Goal: Task Accomplishment & Management: Manage account settings

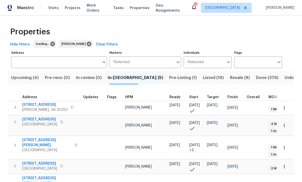
scroll to position [0, 0]
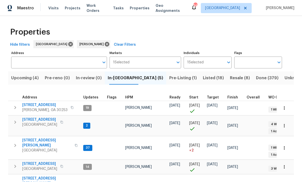
click at [229, 61] on icon "Open" at bounding box center [228, 62] width 6 height 6
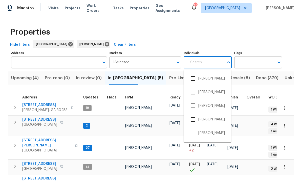
scroll to position [0, 0]
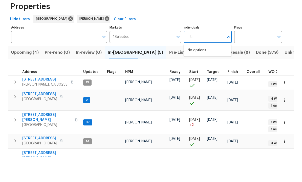
type input "tim"
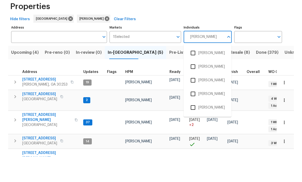
click at [195, 73] on input "checkbox" at bounding box center [192, 78] width 11 height 11
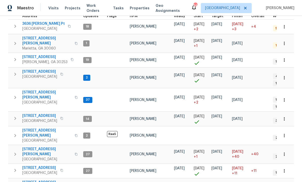
scroll to position [2, 2]
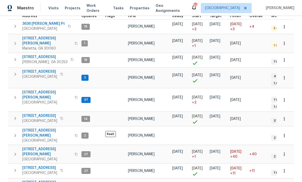
click at [220, 96] on span "10/10/25" at bounding box center [214, 98] width 11 height 4
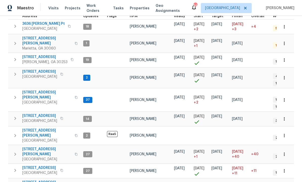
scroll to position [2, 0]
click at [39, 37] on span "264 Rockin Hill Dr SW" at bounding box center [46, 41] width 49 height 10
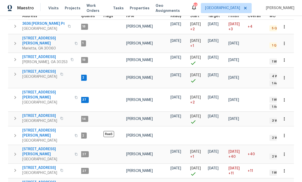
scroll to position [0, 4]
click at [30, 23] on span "3636 Perry Pt" at bounding box center [43, 23] width 42 height 5
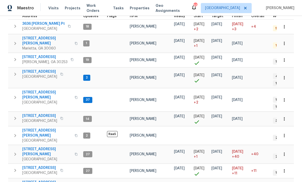
scroll to position [1, 0]
click at [38, 165] on span "4734 Brookwood Vw" at bounding box center [39, 167] width 35 height 5
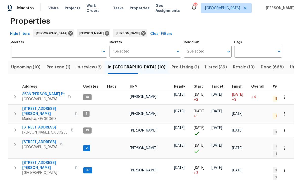
scroll to position [13, 0]
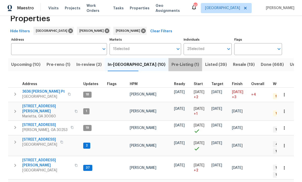
click at [171, 63] on span "Pre-Listing (1)" at bounding box center [185, 64] width 28 height 7
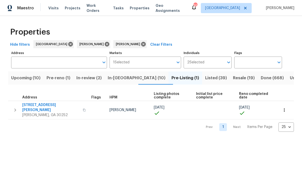
click at [205, 76] on span "Listed (39)" at bounding box center [216, 78] width 22 height 7
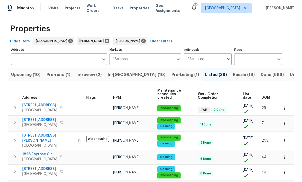
scroll to position [4, 0]
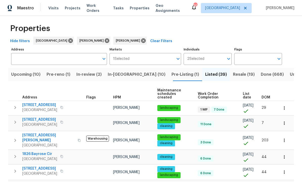
click at [265, 96] on span "DOM" at bounding box center [265, 98] width 9 height 4
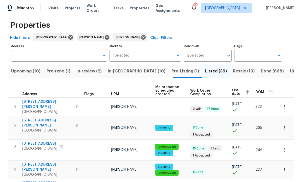
scroll to position [8, 0]
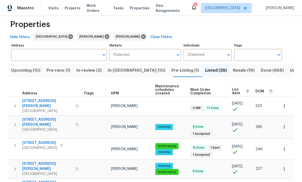
click at [262, 91] on span "DOM" at bounding box center [259, 92] width 9 height 4
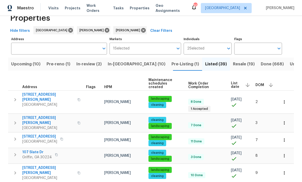
scroll to position [15, 0]
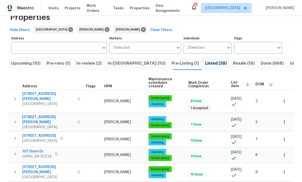
click at [41, 115] on span "3065 Keenan Rd" at bounding box center [48, 120] width 52 height 10
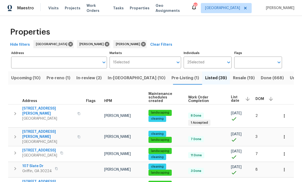
scroll to position [0, 0]
click at [123, 77] on span "In-reno (10)" at bounding box center [137, 78] width 58 height 7
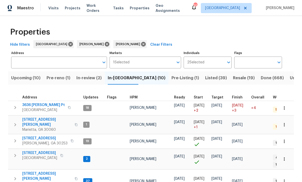
scroll to position [4, 0]
click at [43, 151] on span "[STREET_ADDRESS]" at bounding box center [39, 153] width 35 height 5
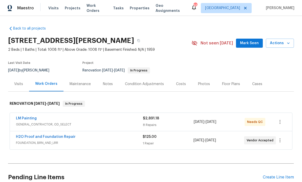
click at [105, 83] on div "Notes" at bounding box center [108, 84] width 10 height 5
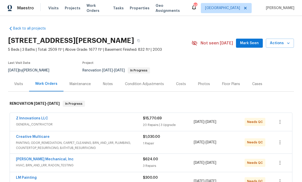
click at [104, 83] on div "Notes" at bounding box center [108, 84] width 10 height 5
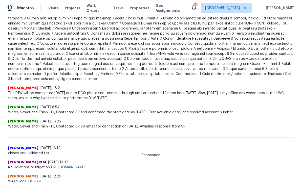
scroll to position [252, 0]
click at [230, 55] on span at bounding box center [150, 20] width 285 height 121
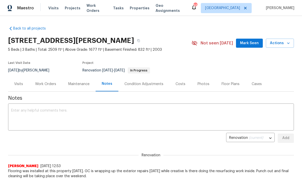
scroll to position [0, 0]
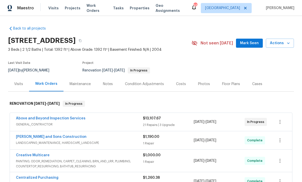
click at [108, 83] on div "Notes" at bounding box center [108, 84] width 10 height 5
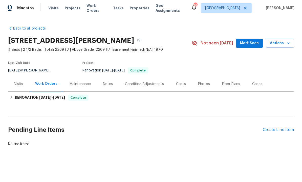
click at [109, 84] on div "Notes" at bounding box center [108, 84] width 10 height 5
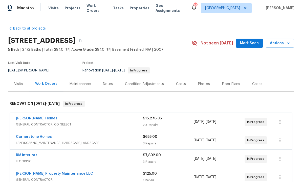
click at [246, 43] on span "Mark Seen" at bounding box center [249, 43] width 19 height 6
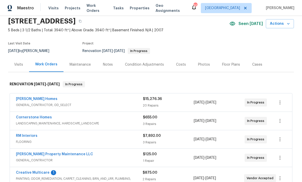
scroll to position [19, 0]
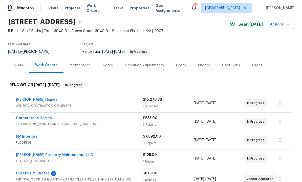
click at [106, 65] on div "Notes" at bounding box center [108, 65] width 10 height 5
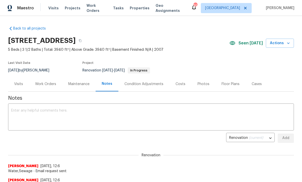
click at [147, 83] on div "Condition Adjustments" at bounding box center [143, 84] width 39 height 5
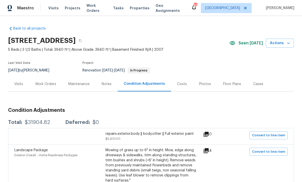
click at [178, 83] on div "Costs" at bounding box center [182, 84] width 10 height 5
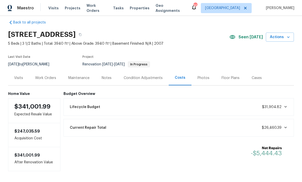
scroll to position [7, 0]
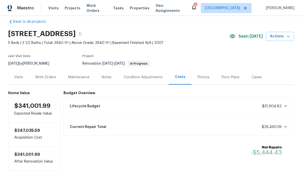
click at [158, 78] on div "Condition Adjustments" at bounding box center [143, 77] width 39 height 5
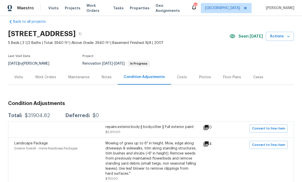
click at [108, 77] on div "Notes" at bounding box center [107, 77] width 10 height 5
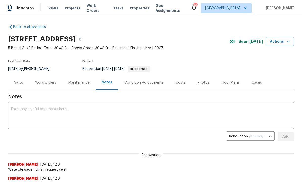
scroll to position [3, 0]
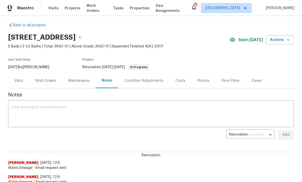
click at [144, 80] on div "Condition Adjustments" at bounding box center [143, 80] width 39 height 5
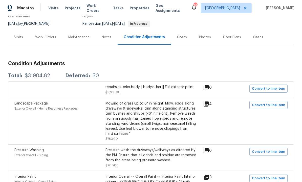
scroll to position [45, 0]
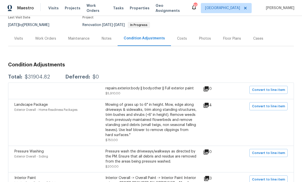
click at [49, 37] on div "Work Orders" at bounding box center [45, 38] width 21 height 5
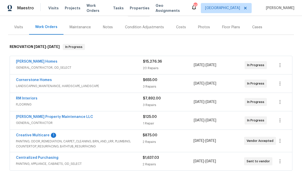
scroll to position [59, 0]
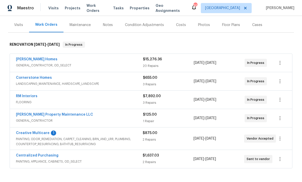
click at [36, 131] on link "Creative Multicare" at bounding box center [33, 133] width 34 height 4
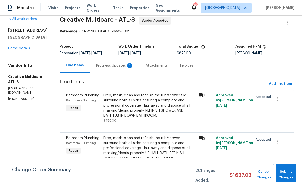
scroll to position [7, 0]
click at [283, 170] on span "Submit Changes" at bounding box center [285, 175] width 15 height 12
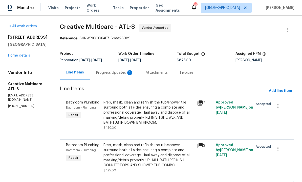
scroll to position [0, 0]
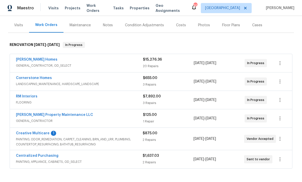
scroll to position [58, 0]
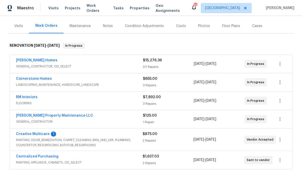
click at [153, 26] on div "Condition Adjustments" at bounding box center [144, 25] width 39 height 5
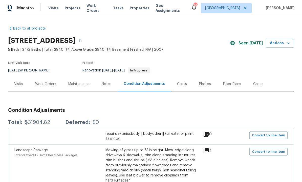
click at [44, 83] on div "Work Orders" at bounding box center [45, 84] width 21 height 5
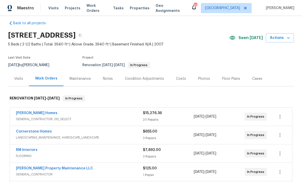
scroll to position [3, 0]
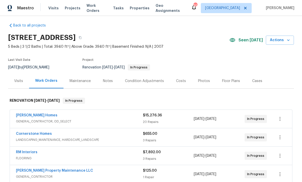
click at [111, 82] on div "Notes" at bounding box center [108, 81] width 10 height 5
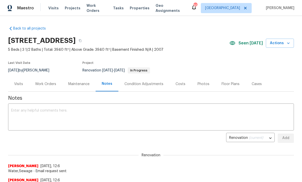
click at [63, 114] on textarea at bounding box center [150, 118] width 279 height 18
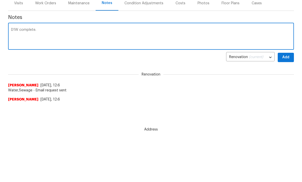
scroll to position [81, 0]
click at [20, 35] on textarea "D1W complete." at bounding box center [150, 37] width 279 height 18
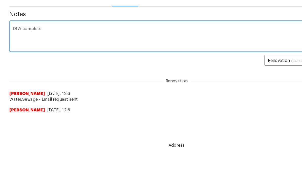
scroll to position [59, 0]
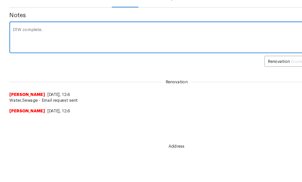
type textarea "D1W complete."
click at [203, 75] on div "Renovation (current) 33ea703d-b84b-4bba-8ca7-117662af7cef ​ Add" at bounding box center [150, 79] width 285 height 9
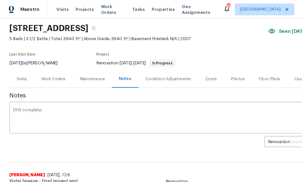
scroll to position [17, 0]
click at [44, 66] on div "Work Orders" at bounding box center [45, 67] width 21 height 5
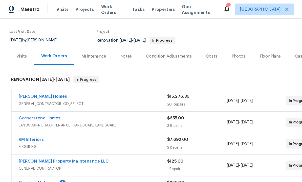
scroll to position [35, 0]
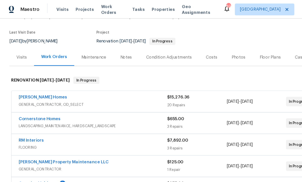
click at [178, 49] on div "Costs" at bounding box center [181, 48] width 10 height 5
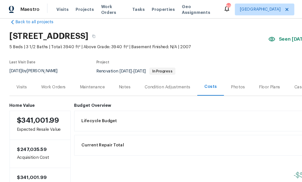
scroll to position [9, 0]
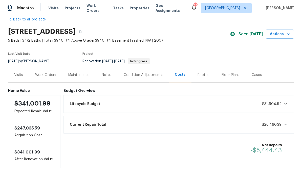
click at [107, 75] on div "Notes" at bounding box center [107, 74] width 10 height 5
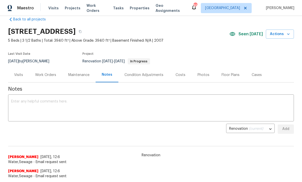
click at [111, 108] on textarea at bounding box center [150, 109] width 279 height 18
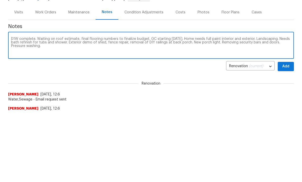
type textarea "D1W complete. Waiting on roof estimate, final flooring numbers to finalize budg…"
click at [285, 135] on span "Add" at bounding box center [285, 138] width 8 height 6
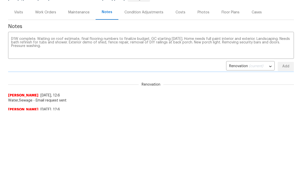
scroll to position [72, 0]
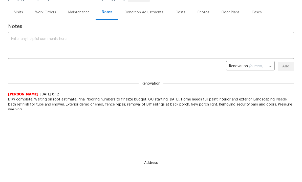
click at [47, 13] on div "Work Orders" at bounding box center [45, 12] width 21 height 5
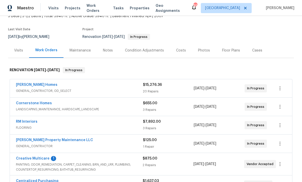
scroll to position [35, 0]
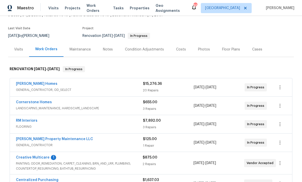
click at [32, 82] on link "[PERSON_NAME] Homes" at bounding box center [36, 84] width 41 height 4
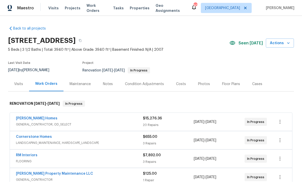
scroll to position [17, 0]
click at [108, 82] on div "Notes" at bounding box center [108, 84] width 10 height 5
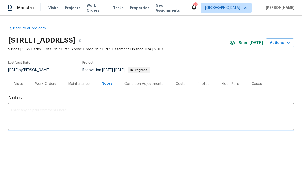
scroll to position [0, 0]
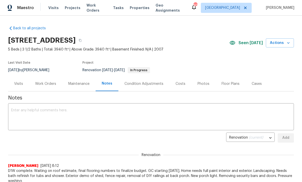
click at [106, 116] on textarea at bounding box center [150, 118] width 279 height 18
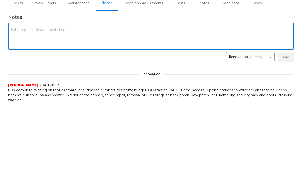
click at [102, 109] on textarea at bounding box center [150, 118] width 279 height 18
paste textarea "Remove and replace the existing sink faucet with new (PM to approve finish). En…"
type textarea "Remove and replace the existing sink faucet with new (PM to approve finish). En…"
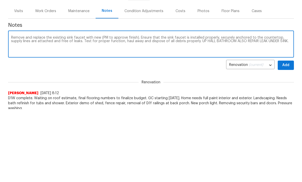
click at [45, 82] on div "Work Orders" at bounding box center [45, 84] width 21 height 5
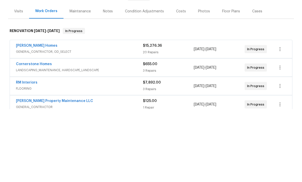
scroll to position [17, 0]
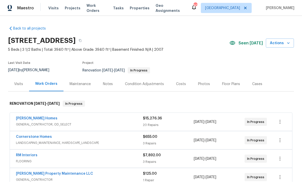
click at [39, 117] on link "[PERSON_NAME] Homes" at bounding box center [36, 119] width 41 height 4
click at [108, 83] on div "Notes" at bounding box center [108, 84] width 10 height 5
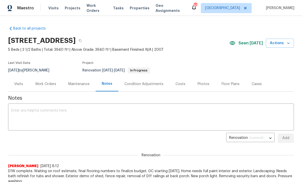
click at [46, 85] on div "Work Orders" at bounding box center [45, 84] width 21 height 5
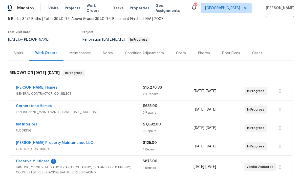
scroll to position [27, 0]
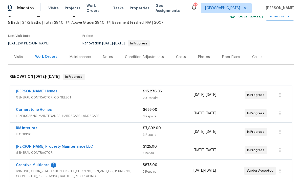
click at [39, 92] on link "[PERSON_NAME] Homes" at bounding box center [36, 92] width 41 height 4
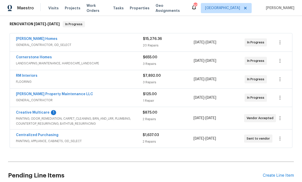
scroll to position [80, 0]
click at [47, 134] on link "Centralized Purchasing" at bounding box center [37, 135] width 42 height 4
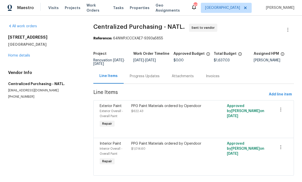
scroll to position [9, 0]
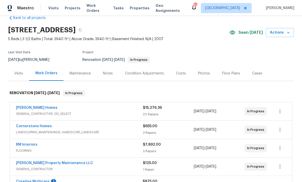
scroll to position [6, 0]
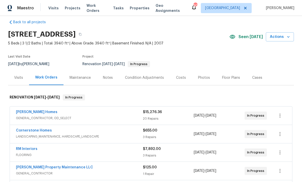
click at [44, 110] on div "[PERSON_NAME] Homes" at bounding box center [79, 113] width 127 height 6
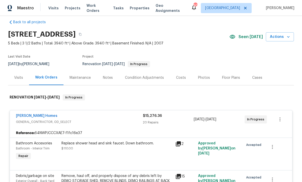
click at [38, 115] on link "[PERSON_NAME] Homes" at bounding box center [36, 116] width 41 height 4
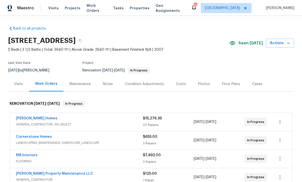
click at [143, 85] on div "Condition Adjustments" at bounding box center [144, 84] width 39 height 5
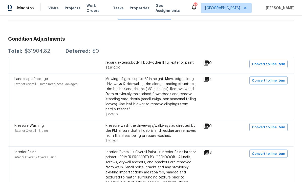
scroll to position [71, 0]
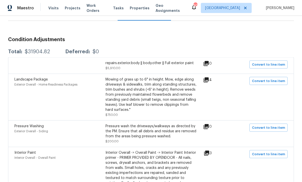
click at [145, 66] on div "repairs.exterior.body || body.other || Full exterior paint $5,910.00" at bounding box center [150, 66] width 91 height 10
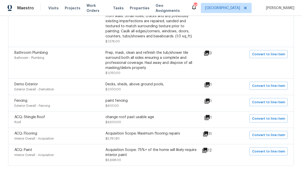
scroll to position [222, 0]
click at [159, 155] on div "Acquisition Scope: 75%+ of the home will likely require interior paint" at bounding box center [150, 153] width 91 height 10
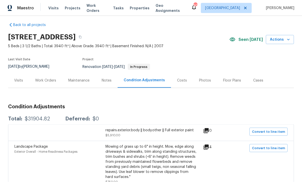
scroll to position [4, 0]
click at [107, 78] on div "Notes" at bounding box center [107, 80] width 10 height 5
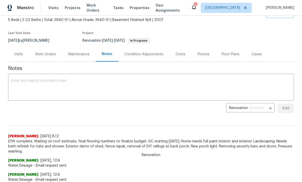
scroll to position [28, 0]
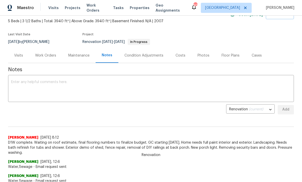
click at [145, 54] on div "Condition Adjustments" at bounding box center [143, 55] width 39 height 5
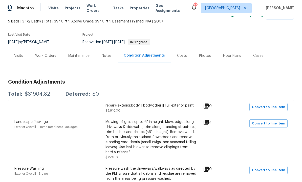
click at [19, 53] on div "Visits" at bounding box center [18, 55] width 9 height 5
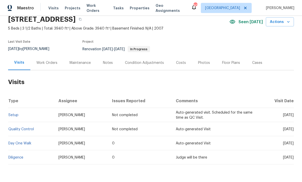
scroll to position [17, 0]
click at [19, 156] on link "Diligence" at bounding box center [15, 158] width 15 height 4
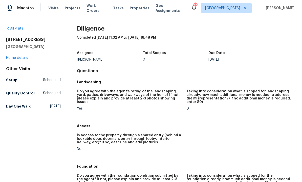
scroll to position [17, 0]
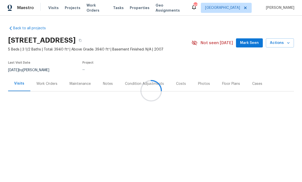
scroll to position [0, 0]
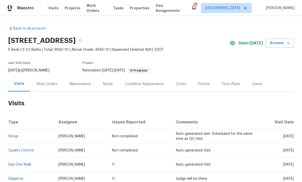
click at [143, 83] on div "Condition Adjustments" at bounding box center [144, 84] width 39 height 5
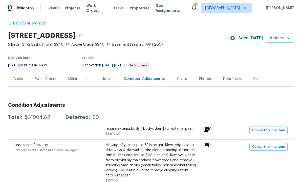
scroll to position [5, 0]
click at [180, 78] on div "Costs" at bounding box center [182, 78] width 10 height 5
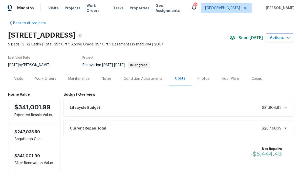
click at [110, 78] on div "Notes" at bounding box center [107, 78] width 10 height 5
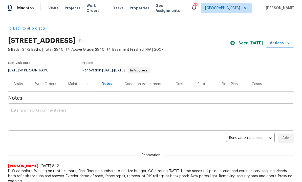
click at [106, 111] on textarea at bounding box center [150, 118] width 279 height 18
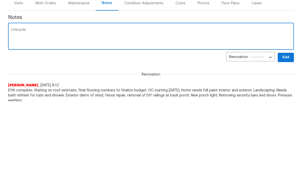
type textarea "Lifecycle"
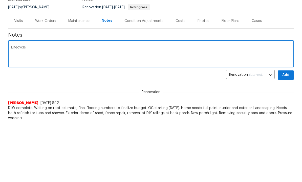
click at [179, 82] on div "Costs" at bounding box center [180, 84] width 10 height 5
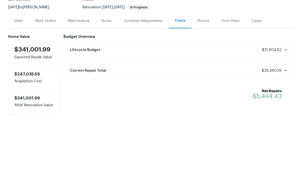
scroll to position [17, 0]
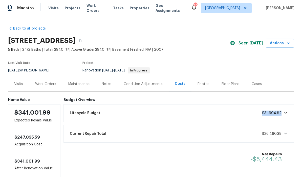
click at [234, 127] on div "Budget Overview Lifecycle Budget $31,904.82 Current Repair Total $26,460.39 Net…" at bounding box center [178, 138] width 230 height 80
click at [285, 111] on icon at bounding box center [285, 113] width 4 height 4
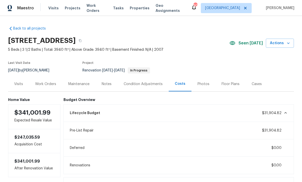
scroll to position [0, 0]
copy span "31,904.82"
click at [108, 82] on div "Notes" at bounding box center [107, 84] width 10 height 5
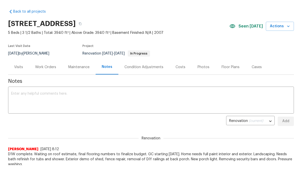
click at [72, 96] on textarea at bounding box center [150, 101] width 279 height 18
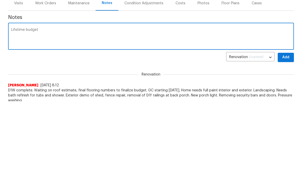
click at [63, 92] on textarea "Lifetime budget" at bounding box center [150, 101] width 279 height 18
paste textarea "31,904.82"
type textarea "Lifetime budget 31,904.82"
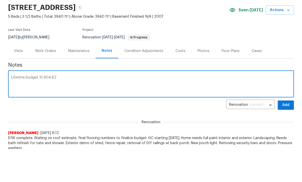
scroll to position [31, 0]
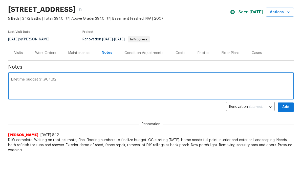
click at [144, 54] on div "Condition Adjustments" at bounding box center [143, 53] width 39 height 5
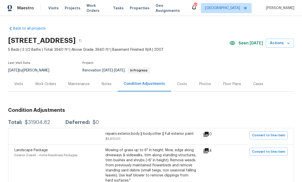
click at [107, 82] on div "Notes" at bounding box center [107, 84] width 10 height 5
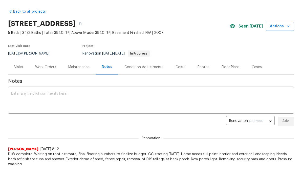
click at [71, 98] on textarea at bounding box center [150, 101] width 279 height 18
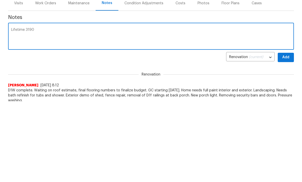
type textarea "Lifetime 31906"
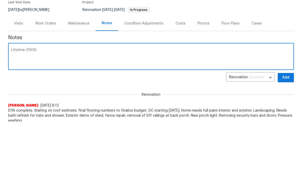
click at [183, 60] on div "Costs" at bounding box center [180, 67] width 22 height 15
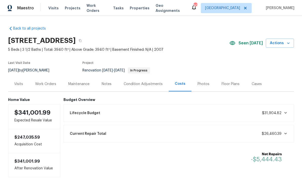
click at [105, 82] on div "Notes" at bounding box center [107, 84] width 10 height 5
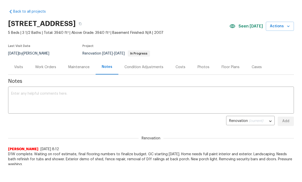
click at [63, 95] on textarea at bounding box center [150, 101] width 279 height 18
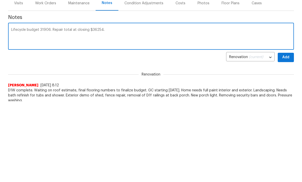
type textarea "Lifecycle budget 31906. Repair total at closing $36254."
click at [289, 117] on button "Add" at bounding box center [285, 121] width 16 height 9
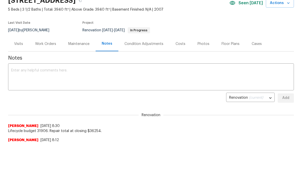
scroll to position [40, 0]
click at [81, 45] on div "Maintenance" at bounding box center [78, 44] width 21 height 5
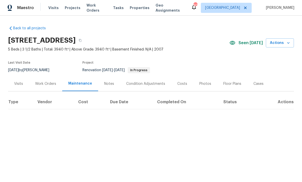
click at [110, 83] on div "Notes" at bounding box center [109, 84] width 10 height 5
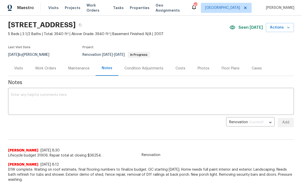
scroll to position [16, 0]
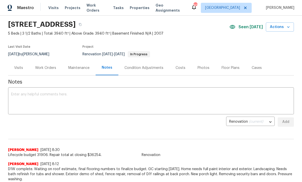
click at [45, 67] on div "Work Orders" at bounding box center [45, 67] width 21 height 5
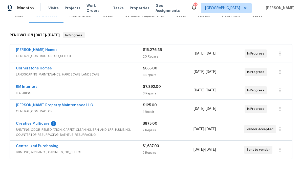
scroll to position [67, 0]
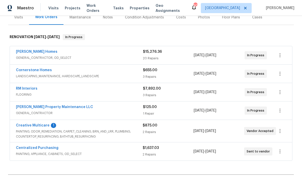
click at [44, 125] on link "Creative Multicare" at bounding box center [33, 126] width 34 height 4
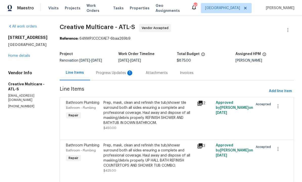
click at [127, 76] on div "Progress Updates 1" at bounding box center [114, 72] width 37 height 5
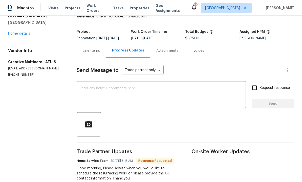
scroll to position [17, 0]
click at [118, 87] on textarea at bounding box center [161, 96] width 163 height 18
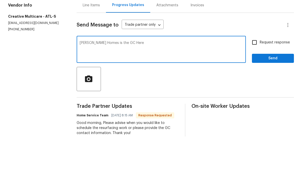
type textarea "[PERSON_NAME] Homes is the GC Here"
click at [256, 83] on input "Request response" at bounding box center [254, 88] width 11 height 11
checkbox input "true"
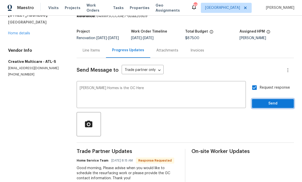
click at [270, 99] on button "Send" at bounding box center [273, 103] width 42 height 9
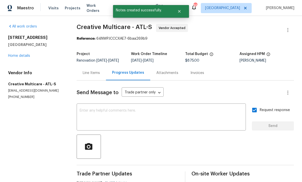
scroll to position [0, 0]
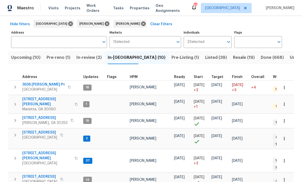
scroll to position [21, 0]
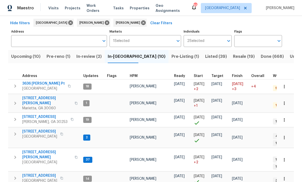
click at [225, 40] on button "Open" at bounding box center [228, 40] width 7 height 7
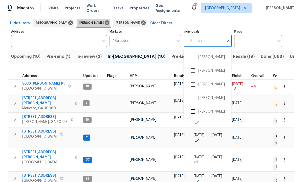
click at [104, 23] on icon at bounding box center [107, 23] width 6 height 6
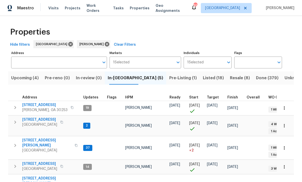
scroll to position [4, 0]
click at [286, 120] on button "button" at bounding box center [283, 125] width 11 height 11
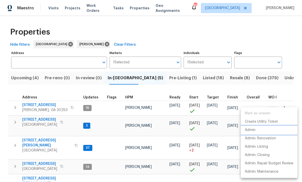
click at [257, 130] on li "Admin" at bounding box center [268, 130] width 57 height 8
click at [115, 160] on div at bounding box center [151, 91] width 302 height 182
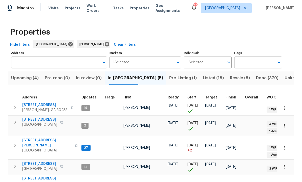
scroll to position [4, 1]
click at [40, 176] on span "[STREET_ADDRESS][PERSON_NAME]" at bounding box center [46, 181] width 49 height 10
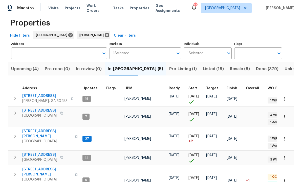
scroll to position [9, 0]
click at [285, 178] on icon "button" at bounding box center [283, 180] width 5 height 5
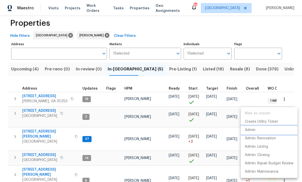
click at [258, 129] on li "Admin" at bounding box center [268, 130] width 57 height 8
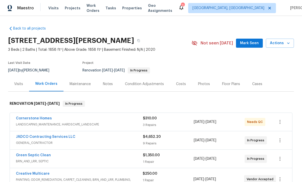
click at [108, 84] on div "Notes" at bounding box center [108, 84] width 10 height 5
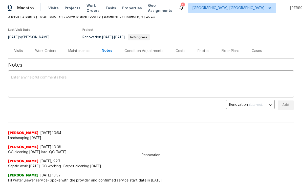
scroll to position [25, 0]
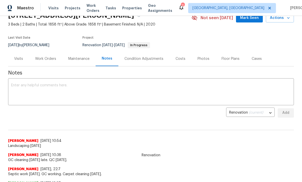
click at [47, 57] on div "Work Orders" at bounding box center [45, 58] width 21 height 5
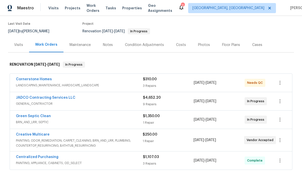
scroll to position [34, 0]
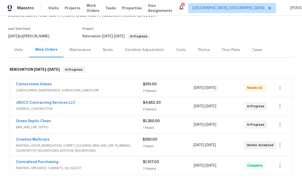
click at [145, 49] on div "Condition Adjustments" at bounding box center [144, 49] width 39 height 5
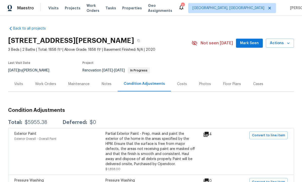
click at [18, 85] on div "Visits" at bounding box center [18, 84] width 9 height 5
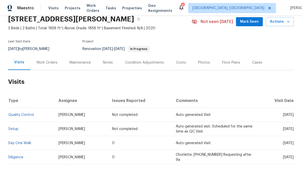
scroll to position [21, 0]
click at [18, 158] on link "Diligence" at bounding box center [15, 158] width 15 height 4
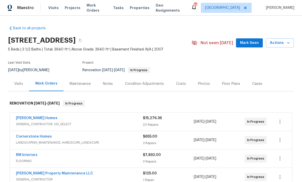
scroll to position [0, 0]
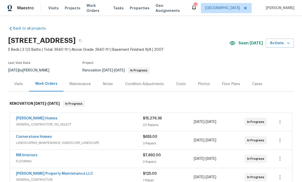
click at [39, 117] on link "[PERSON_NAME] Homes" at bounding box center [36, 119] width 41 height 4
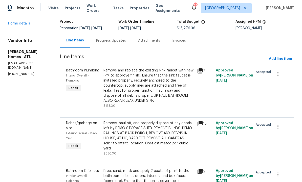
scroll to position [33, 0]
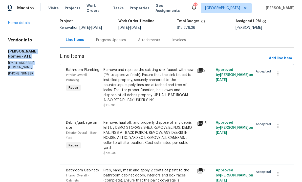
copy div "[PERSON_NAME] Homes - ATL [EMAIL_ADDRESS][DOMAIN_NAME] [PHONE_NUMBER]"
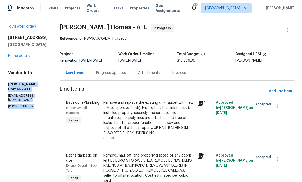
scroll to position [0, 0]
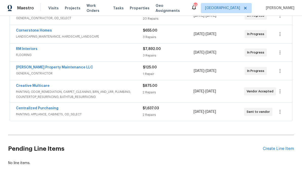
scroll to position [105, 0]
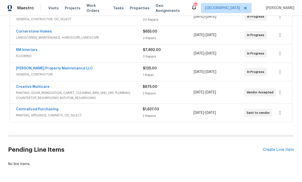
click at [45, 86] on link "Creative Multicare" at bounding box center [33, 87] width 34 height 4
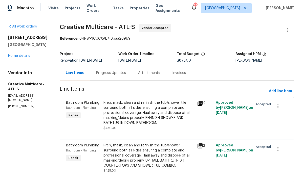
click at [126, 75] on div "Progress Updates" at bounding box center [111, 72] width 30 height 5
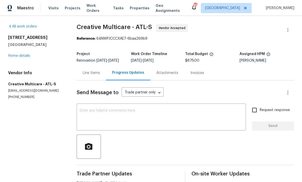
click at [113, 116] on textarea at bounding box center [161, 118] width 163 height 18
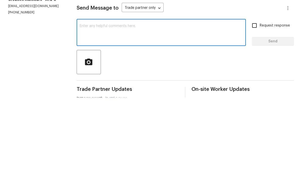
click at [105, 109] on textarea at bounding box center [161, 118] width 163 height 18
paste textarea "Therrien Homes - ATL therrienhomes@att.net (770) 554-6400"
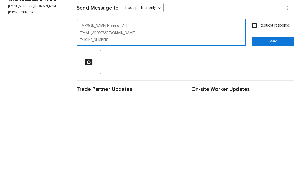
type textarea "Therrien Homes - ATL therrienhomes@att.net (770) 554-6400"
click at [256, 105] on input "Request response" at bounding box center [254, 110] width 11 height 11
checkbox input "true"
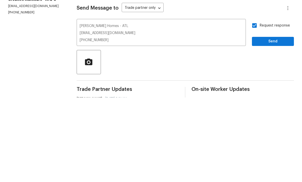
scroll to position [17, 0]
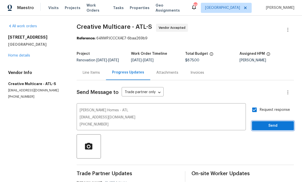
click at [272, 123] on span "Send" at bounding box center [273, 126] width 34 height 6
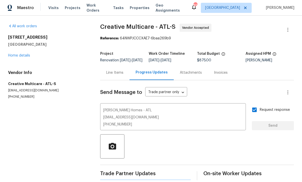
scroll to position [10, 0]
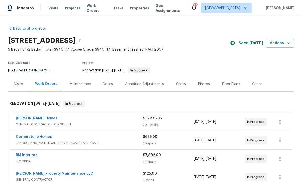
click at [142, 83] on div "Condition Adjustments" at bounding box center [144, 84] width 39 height 5
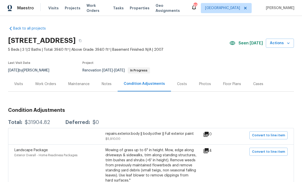
click at [108, 82] on div "Notes" at bounding box center [107, 84] width 10 height 5
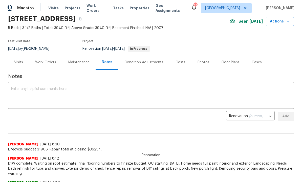
scroll to position [23, 0]
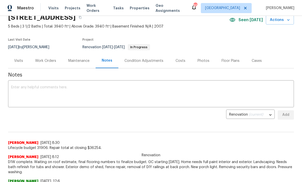
click at [46, 60] on div "Work Orders" at bounding box center [45, 60] width 21 height 5
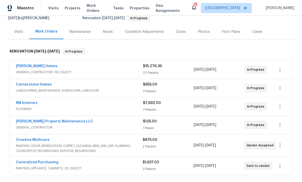
scroll to position [52, 0]
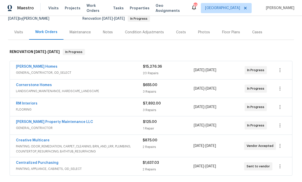
click at [40, 139] on link "Creative Multicare" at bounding box center [33, 141] width 34 height 4
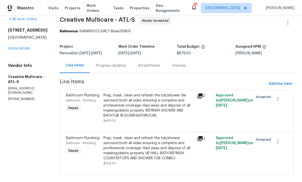
scroll to position [7, 0]
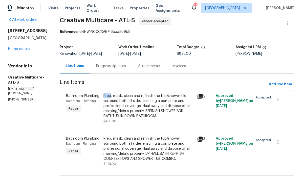
click at [47, 132] on section "All work orders 10712 Southwood Dr Hampton, GA 30228 Home details Vendor Info C…" at bounding box center [27, 99] width 39 height 165
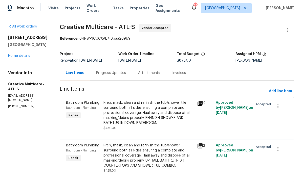
scroll to position [0, 0]
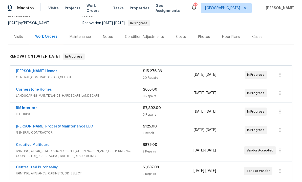
scroll to position [46, 0]
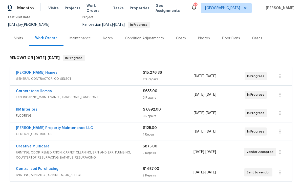
click at [31, 71] on link "[PERSON_NAME] Homes" at bounding box center [36, 73] width 41 height 4
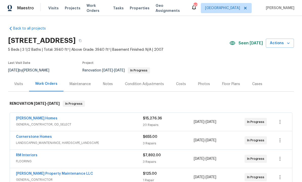
click at [107, 84] on div "Notes" at bounding box center [108, 84] width 10 height 5
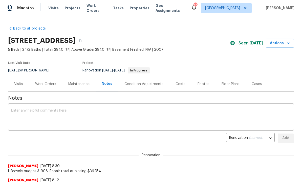
click at [59, 117] on textarea at bounding box center [150, 118] width 279 height 18
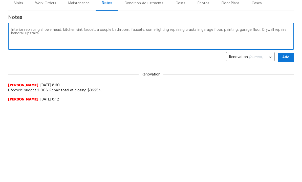
type textarea "Interior replacing showerhead, kitchen sink faucet, a couple bathroom, faucets,…"
click at [287, 135] on span "Add" at bounding box center [285, 138] width 8 height 6
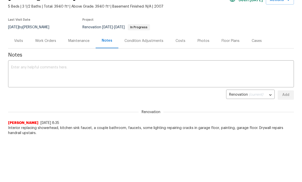
scroll to position [31, 0]
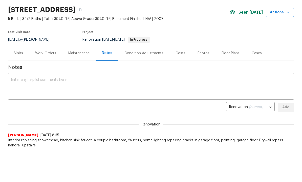
click at [48, 52] on div "Work Orders" at bounding box center [45, 53] width 21 height 5
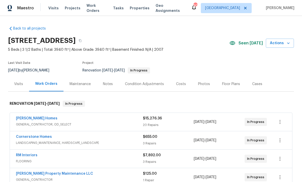
scroll to position [17, 0]
click at [37, 117] on link "Therrien Homes" at bounding box center [36, 119] width 41 height 4
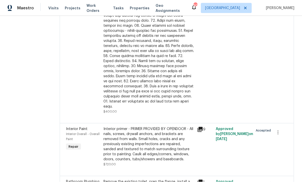
scroll to position [17, 0]
click at [200, 179] on icon at bounding box center [200, 182] width 6 height 6
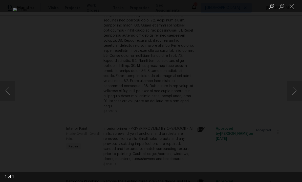
click at [294, 7] on button "Close lightbox" at bounding box center [291, 6] width 10 height 9
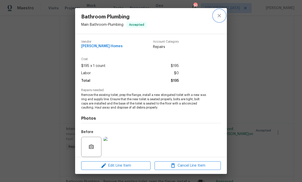
click at [225, 14] on button "close" at bounding box center [219, 16] width 12 height 12
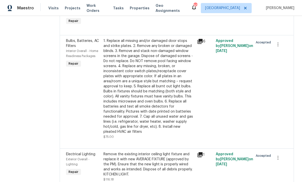
scroll to position [649, 0]
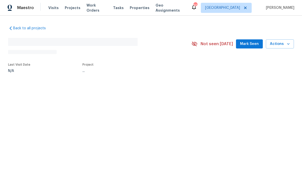
scroll to position [0, 0]
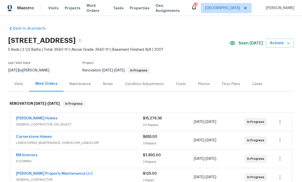
click at [107, 82] on div "Notes" at bounding box center [108, 84] width 10 height 5
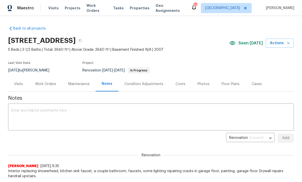
click at [89, 113] on textarea at bounding box center [150, 118] width 279 height 18
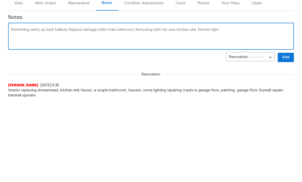
type textarea "Refinishing vanity up bath hallway. Replace damage toilet main bathroom. Removi…"
click at [287, 135] on span "Add" at bounding box center [285, 138] width 8 height 6
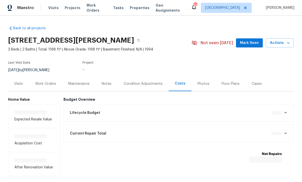
scroll to position [0, 0]
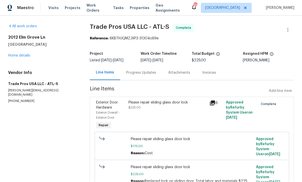
scroll to position [0, 0]
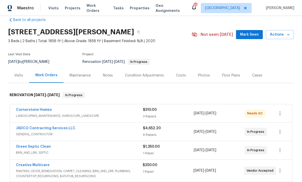
scroll to position [12, 0]
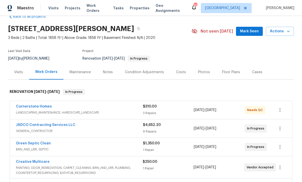
click at [142, 74] on div "Condition Adjustments" at bounding box center [144, 72] width 39 height 5
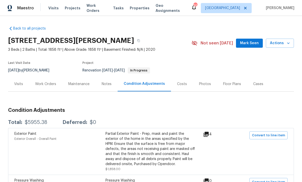
click at [182, 83] on div "Costs" at bounding box center [182, 84] width 10 height 5
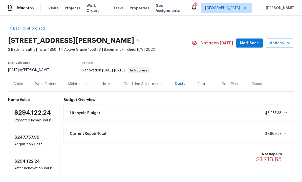
click at [106, 83] on div "Notes" at bounding box center [107, 84] width 10 height 5
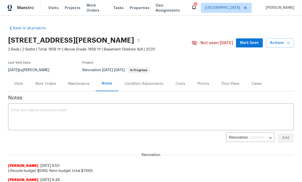
scroll to position [0, 0]
click at [47, 84] on div "Work Orders" at bounding box center [45, 83] width 21 height 5
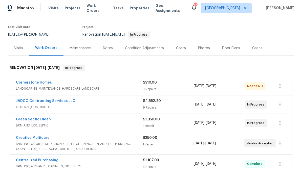
scroll to position [36, 0]
click at [42, 117] on link "Green Septic Clean" at bounding box center [33, 119] width 35 height 4
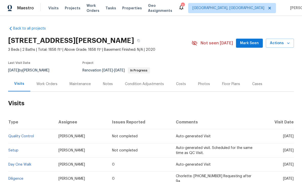
click at [144, 85] on div "Condition Adjustments" at bounding box center [144, 84] width 39 height 5
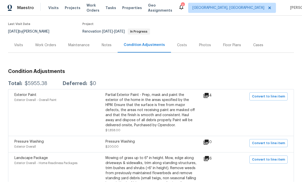
scroll to position [37, 0]
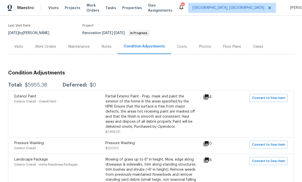
click at [109, 39] on div "Notes" at bounding box center [106, 46] width 22 height 15
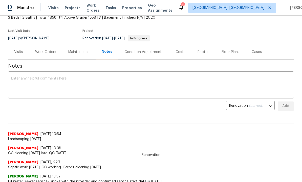
scroll to position [31, 0]
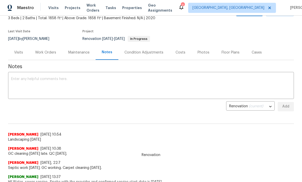
click at [48, 51] on div "Work Orders" at bounding box center [45, 52] width 21 height 5
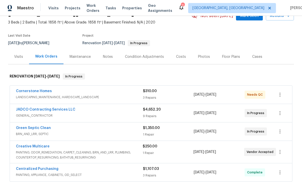
scroll to position [26, 0]
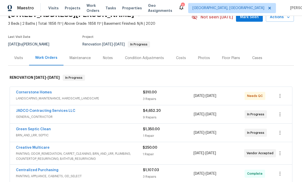
click at [107, 58] on div "Notes" at bounding box center [108, 58] width 10 height 5
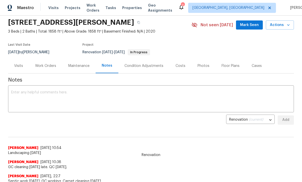
scroll to position [16, 0]
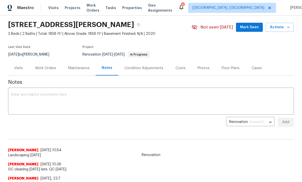
click at [181, 66] on div "Costs" at bounding box center [180, 68] width 10 height 5
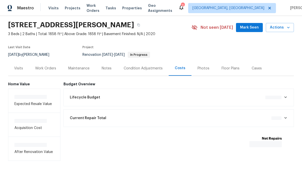
scroll to position [8, 0]
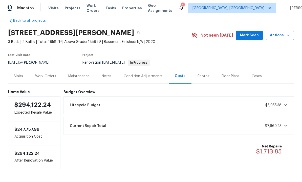
click at [50, 74] on div "Work Orders" at bounding box center [45, 76] width 21 height 5
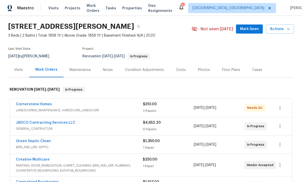
scroll to position [14, 0]
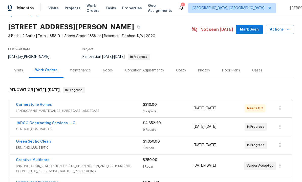
click at [109, 69] on div "Notes" at bounding box center [108, 70] width 10 height 5
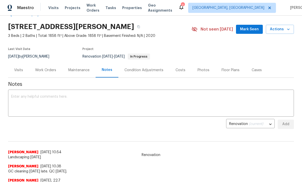
click at [87, 106] on textarea at bounding box center [150, 104] width 279 height 18
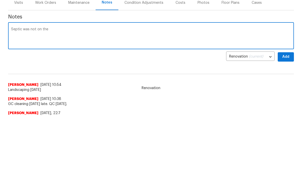
scroll to position [14, 0]
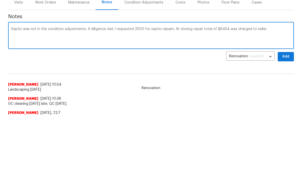
type textarea "Septic was not in the condition adjustments. A diligence visit I requested 2500…"
click at [290, 119] on button "Add" at bounding box center [285, 123] width 16 height 9
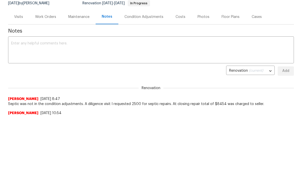
scroll to position [0, 0]
click at [177, 17] on div "Costs" at bounding box center [180, 16] width 10 height 5
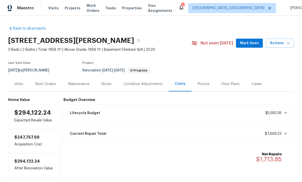
scroll to position [17, 0]
click at [106, 82] on div "Notes" at bounding box center [107, 84] width 10 height 5
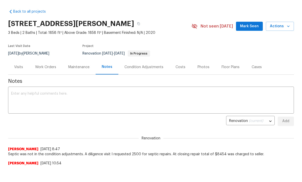
click at [182, 65] on div "Costs" at bounding box center [180, 67] width 10 height 5
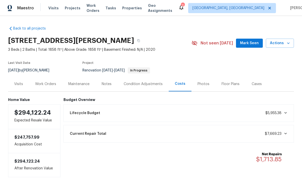
click at [268, 156] on span "$1,713.85" at bounding box center [269, 159] width 26 height 6
click at [107, 82] on div "Notes" at bounding box center [107, 84] width 10 height 5
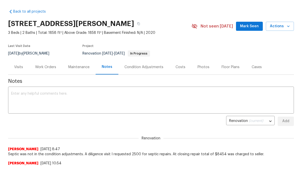
click at [82, 98] on textarea at bounding box center [150, 101] width 279 height 18
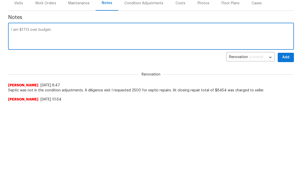
type textarea "I am $1713 over budget."
click at [289, 118] on span "Add" at bounding box center [285, 121] width 8 height 6
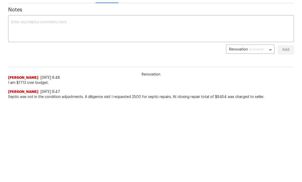
scroll to position [9, 0]
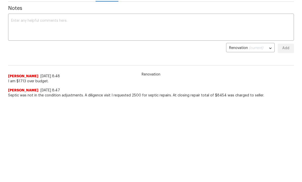
click at [118, 111] on span "Landscaping [DATE]" at bounding box center [150, 109] width 285 height 5
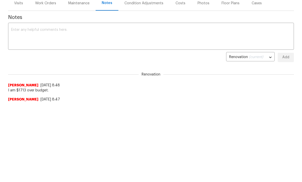
scroll to position [0, 0]
click at [59, 34] on textarea at bounding box center [150, 37] width 279 height 18
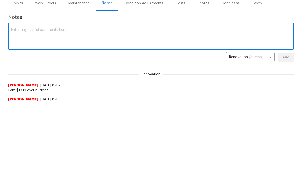
scroll to position [81, 0]
click at [181, 2] on div "Costs" at bounding box center [180, 3] width 10 height 5
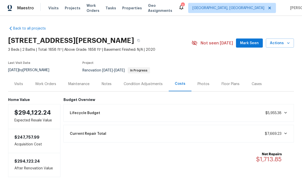
scroll to position [17, 0]
click at [107, 82] on div "Notes" at bounding box center [107, 84] width 10 height 5
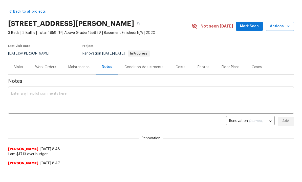
click at [84, 96] on textarea at bounding box center [150, 101] width 279 height 18
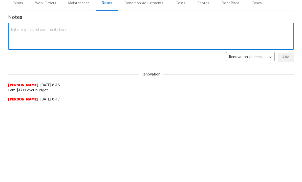
click at [181, 65] on div "Costs" at bounding box center [180, 67] width 10 height 5
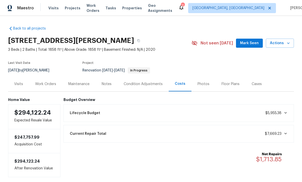
click at [106, 82] on div "Notes" at bounding box center [107, 84] width 10 height 5
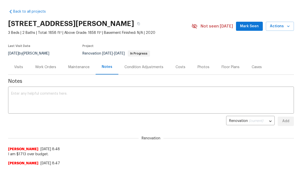
click at [73, 100] on textarea at bounding box center [150, 101] width 279 height 18
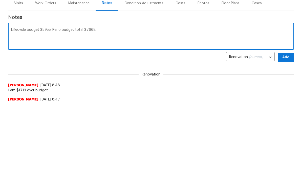
type textarea "Lifecycle budget $5955. Reno budget total $7669."
click at [289, 118] on span "Add" at bounding box center [285, 121] width 8 height 6
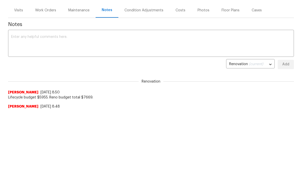
scroll to position [29, 0]
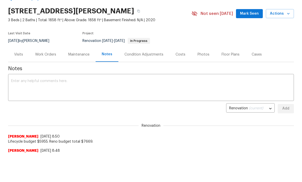
click at [44, 51] on div "Work Orders" at bounding box center [45, 54] width 33 height 15
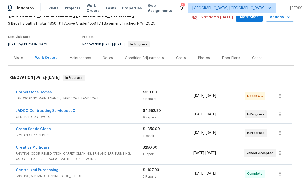
scroll to position [27, 0]
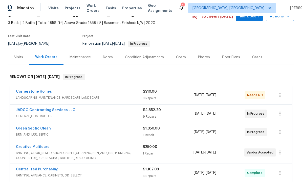
click at [56, 108] on link "JADCO Contracting Services LLC" at bounding box center [45, 110] width 59 height 4
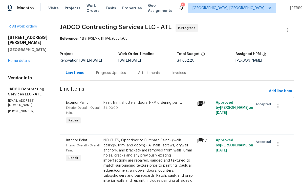
scroll to position [17, 0]
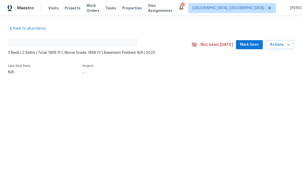
scroll to position [0, 0]
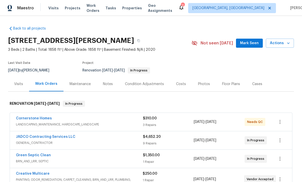
click at [139, 83] on div "Condition Adjustments" at bounding box center [144, 84] width 39 height 5
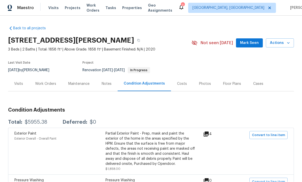
click at [19, 82] on div "Visits" at bounding box center [18, 84] width 9 height 5
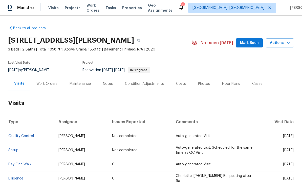
click at [138, 82] on div "Condition Adjustments" at bounding box center [144, 84] width 39 height 5
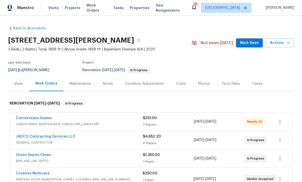
scroll to position [0, 0]
click at [106, 82] on div "Notes" at bounding box center [108, 84] width 10 height 5
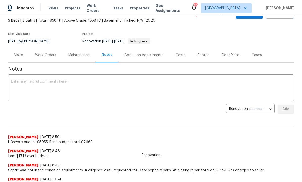
scroll to position [27, 0]
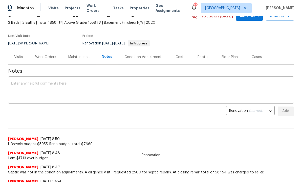
click at [72, 86] on textarea at bounding box center [150, 91] width 279 height 18
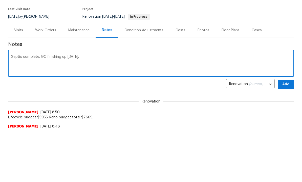
scroll to position [0, 0]
click at [235, 109] on textarea "Septic complete. GC finishing up today. Landscaping this morning. Flooring comp…" at bounding box center [150, 118] width 279 height 18
click at [271, 109] on textarea "Septic complete. GC finishing up today. Landscaping this morning. Flooring comp…" at bounding box center [150, 118] width 279 height 18
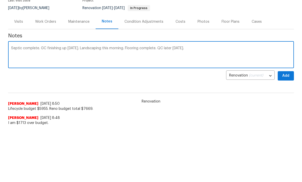
scroll to position [20, 0]
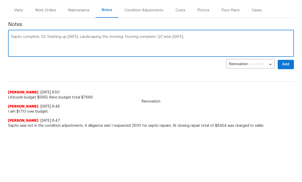
type textarea "Septic complete. GC finishing up today. Landscaping this morning. Flooring comp…"
click at [288, 115] on span "Add" at bounding box center [285, 118] width 8 height 6
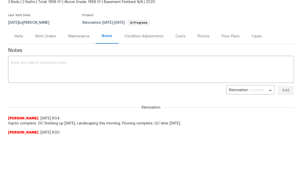
scroll to position [0, 0]
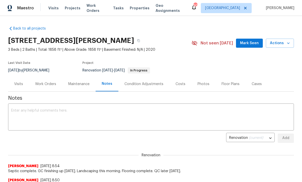
click at [249, 43] on span "Mark Seen" at bounding box center [249, 43] width 19 height 6
click at [49, 85] on div "Work Orders" at bounding box center [45, 84] width 21 height 5
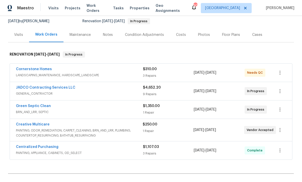
scroll to position [48, 0]
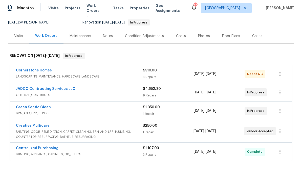
click at [43, 126] on link "Creative Multicare" at bounding box center [33, 126] width 34 height 4
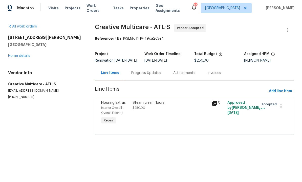
click at [143, 74] on div "Progress Updates" at bounding box center [146, 72] width 42 height 15
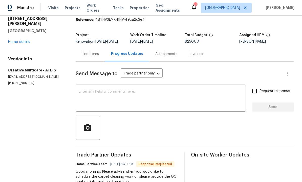
scroll to position [18, 0]
click at [119, 90] on textarea at bounding box center [161, 99] width 164 height 18
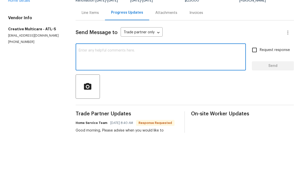
scroll to position [19, 0]
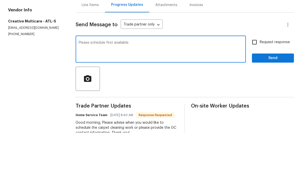
type textarea "Please schedule first available"
click at [258, 86] on input "Request response" at bounding box center [254, 91] width 11 height 11
checkbox input "true"
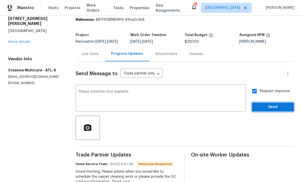
click at [268, 104] on span "Send" at bounding box center [273, 107] width 34 height 6
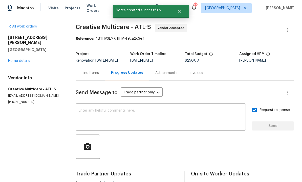
scroll to position [0, 0]
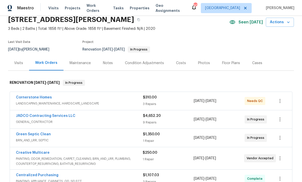
scroll to position [21, 0]
click at [108, 63] on div "Notes" at bounding box center [108, 63] width 10 height 5
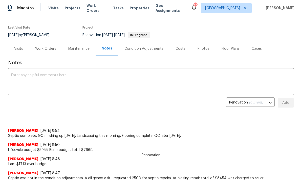
scroll to position [39, 0]
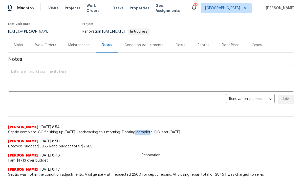
click at [155, 101] on div "Renovation (current) b229e0ef-8530-4860-ae15-f4cd5312f55b ​ Add" at bounding box center [150, 99] width 285 height 9
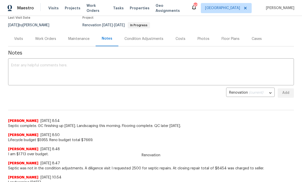
scroll to position [44, 0]
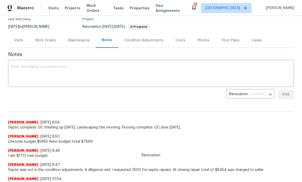
click at [46, 39] on div "Work Orders" at bounding box center [45, 40] width 21 height 5
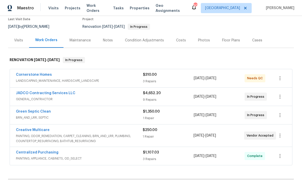
click at [42, 131] on link "Creative Multicare" at bounding box center [33, 130] width 34 height 4
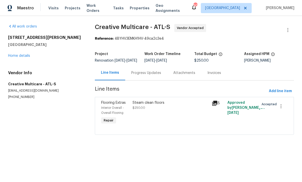
click at [143, 73] on div "Progress Updates" at bounding box center [146, 72] width 42 height 15
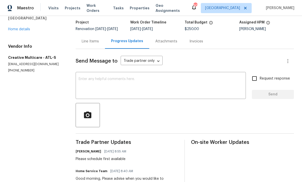
scroll to position [20, 0]
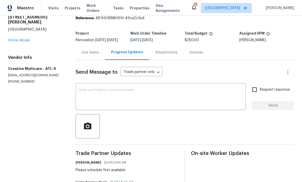
click at [116, 100] on textarea at bounding box center [161, 97] width 164 height 18
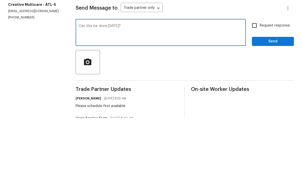
type textarea "Can this be done today?"
click at [256, 84] on input "Request response" at bounding box center [254, 89] width 11 height 11
checkbox input "true"
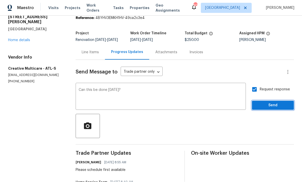
click at [266, 103] on span "Send" at bounding box center [273, 106] width 34 height 6
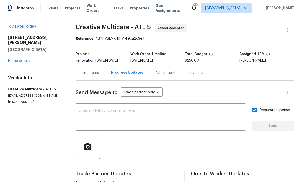
scroll to position [0, 0]
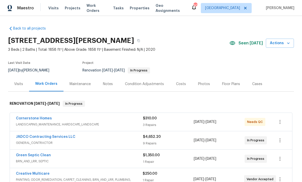
click at [47, 117] on link "Cornerstone Homes" at bounding box center [34, 119] width 36 height 4
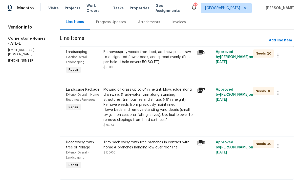
scroll to position [50, 0]
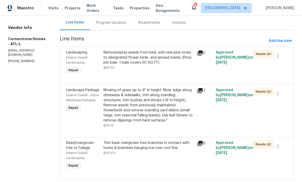
click at [117, 24] on div "Progress Updates" at bounding box center [111, 22] width 30 height 5
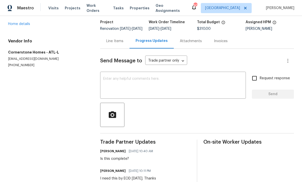
click at [114, 43] on div "Line Items" at bounding box center [114, 41] width 17 height 5
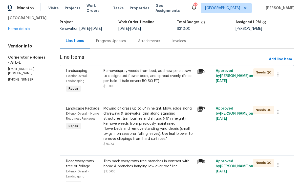
click at [147, 89] on div "Remove/spray weeds from bed, add new pine straw to designated flower beds, and …" at bounding box center [148, 78] width 90 height 20
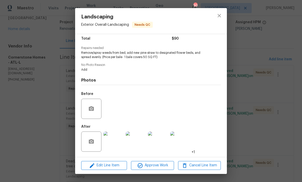
scroll to position [43, 0]
click at [118, 140] on img at bounding box center [113, 142] width 20 height 20
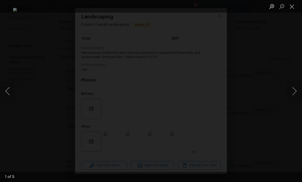
click at [291, 92] on button "Next image" at bounding box center [293, 91] width 15 height 20
click at [290, 93] on button "Next image" at bounding box center [293, 91] width 15 height 20
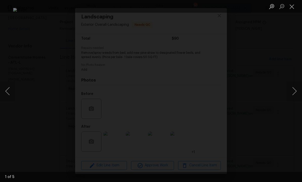
click at [290, 5] on button "Close lightbox" at bounding box center [291, 6] width 10 height 9
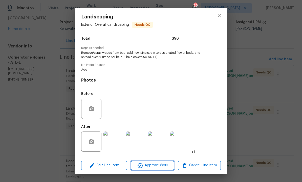
click at [156, 164] on span "Approve Work" at bounding box center [152, 165] width 40 height 6
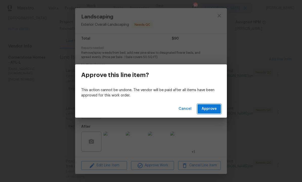
click at [207, 111] on span "Approve" at bounding box center [208, 109] width 15 height 6
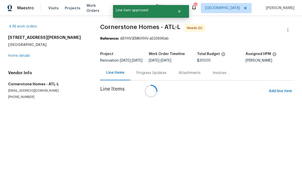
scroll to position [0, 0]
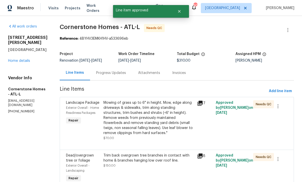
click at [158, 127] on div "Mowing of grass up to 6" in height. Mow, edge along driveways & sidewalks, trim…" at bounding box center [148, 117] width 90 height 35
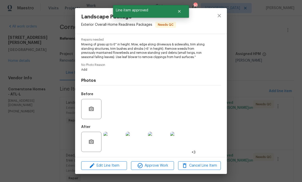
scroll to position [51, 0]
click at [156, 164] on span "Approve Work" at bounding box center [152, 166] width 40 height 6
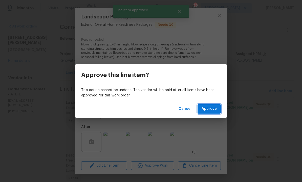
click at [209, 110] on span "Approve" at bounding box center [208, 109] width 15 height 6
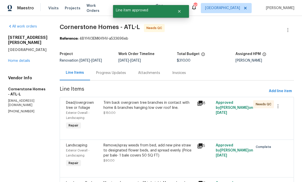
click at [161, 125] on div "Trim back overgrown tree branches in contact with home & branches hanging low o…" at bounding box center [148, 115] width 93 height 33
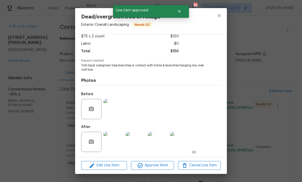
scroll to position [31, 0]
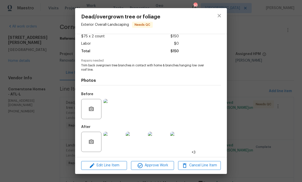
click at [116, 141] on img at bounding box center [113, 142] width 20 height 20
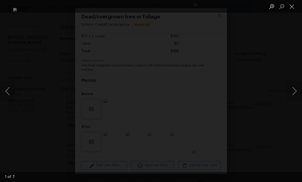
click at [292, 94] on button "Next image" at bounding box center [293, 91] width 15 height 20
click at [293, 93] on button "Next image" at bounding box center [293, 91] width 15 height 20
click at [292, 92] on button "Next image" at bounding box center [293, 91] width 15 height 20
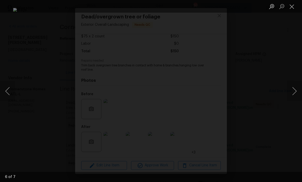
click at [292, 92] on button "Next image" at bounding box center [293, 91] width 15 height 20
click at [293, 93] on button "Next image" at bounding box center [293, 91] width 15 height 20
click at [292, 93] on button "Next image" at bounding box center [293, 91] width 15 height 20
click at [294, 92] on button "Next image" at bounding box center [293, 91] width 15 height 20
click at [291, 7] on button "Close lightbox" at bounding box center [291, 6] width 10 height 9
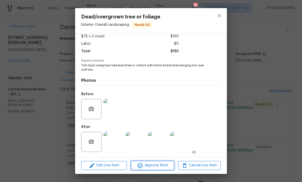
click at [156, 165] on span "Approve Work" at bounding box center [152, 165] width 40 height 6
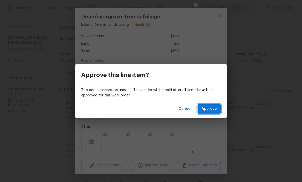
click at [211, 107] on span "Approve" at bounding box center [208, 109] width 15 height 6
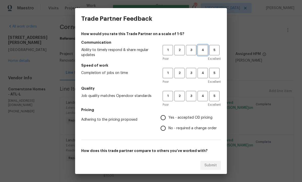
click at [205, 51] on span "4" at bounding box center [202, 50] width 9 height 6
click at [206, 95] on span "4" at bounding box center [202, 96] width 9 height 6
click at [206, 72] on span "4" at bounding box center [202, 73] width 9 height 6
click at [163, 117] on input "Yes - accepted OD pricing" at bounding box center [163, 117] width 11 height 11
radio input "true"
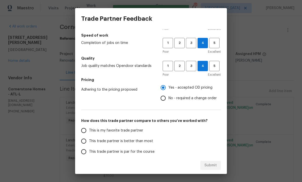
scroll to position [31, 0]
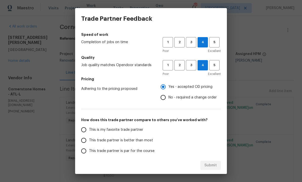
click at [85, 129] on input "This is my favorite trade partner" at bounding box center [83, 130] width 11 height 11
radio input "false"
click at [84, 139] on input "This trade partner is better than most" at bounding box center [83, 140] width 11 height 11
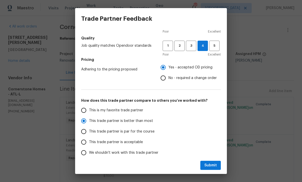
scroll to position [68, 0]
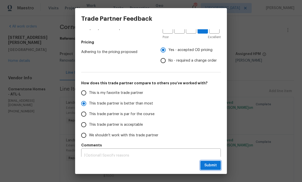
click at [210, 167] on span "Submit" at bounding box center [210, 165] width 12 height 6
radio input "true"
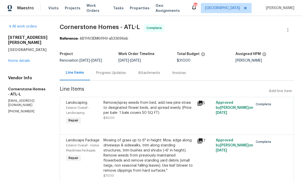
click at [163, 173] on div "Mowing of grass up to 6" in height. Mow, edge along driveways & sidewalks, trim…" at bounding box center [148, 155] width 90 height 35
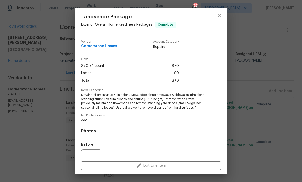
click at [250, 61] on div "Landscape Package Exterior Overall - Home Readiness Packages Complete Vendor Co…" at bounding box center [151, 91] width 302 height 182
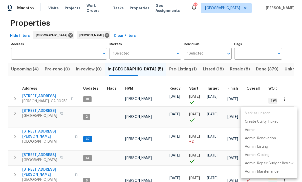
scroll to position [4, 1]
click at [34, 125] on div at bounding box center [151, 91] width 302 height 182
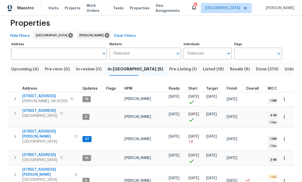
click at [34, 129] on span "280 Hoglen Dr" at bounding box center [46, 134] width 49 height 10
click at [38, 167] on span "195 Sampson Ct" at bounding box center [46, 172] width 49 height 10
click at [46, 167] on span "195 Sampson Ct" at bounding box center [46, 172] width 49 height 10
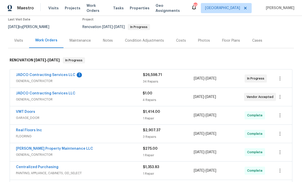
scroll to position [45, 0]
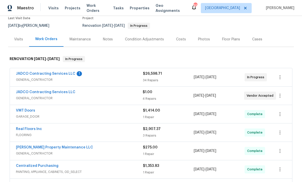
click at [59, 75] on link "JADCO Contracting Services LLC" at bounding box center [45, 74] width 59 height 4
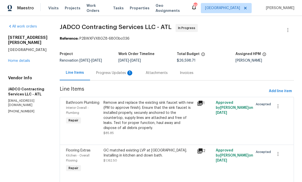
click at [139, 78] on div "Progress Updates 1" at bounding box center [115, 72] width 50 height 15
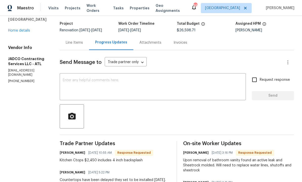
scroll to position [29, 0]
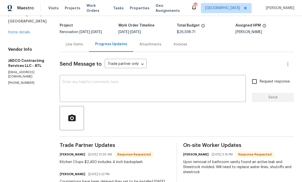
click at [83, 44] on div "Line Items" at bounding box center [74, 44] width 17 height 5
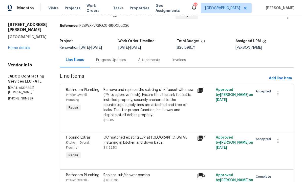
scroll to position [11, 0]
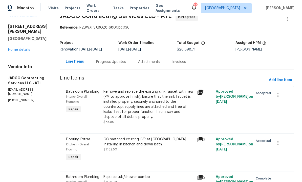
click at [125, 64] on div "Progress Updates" at bounding box center [111, 61] width 30 height 5
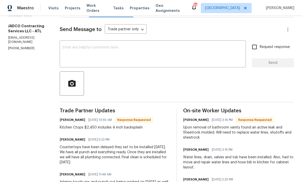
scroll to position [64, 0]
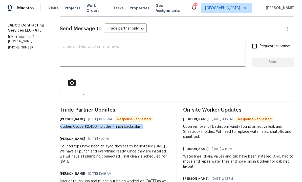
copy div "Kitchen Ctops $2,450 includes 4 inch backsplash"
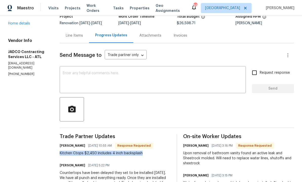
scroll to position [37, 0]
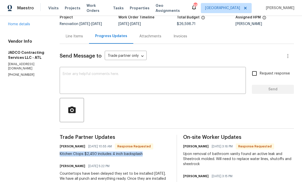
click at [89, 41] on div "Line Items" at bounding box center [74, 36] width 29 height 15
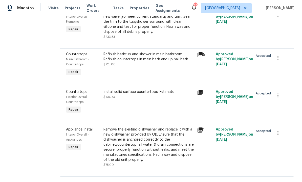
scroll to position [1570, 0]
click at [149, 67] on div "Refinish bathtub and shower in main bathroom. Refinish countertops in main bath…" at bounding box center [148, 59] width 90 height 15
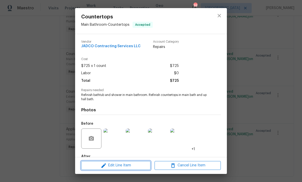
click at [125, 164] on span "Edit Line Item" at bounding box center [116, 165] width 66 height 6
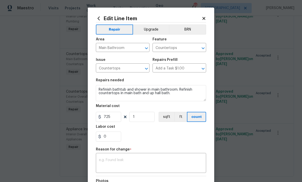
click at [130, 164] on textarea at bounding box center [151, 163] width 104 height 11
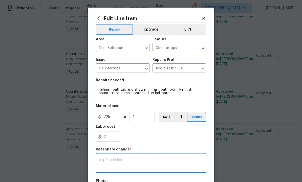
scroll to position [17, 0]
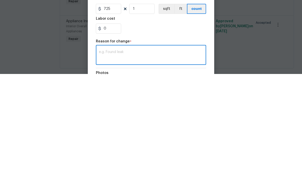
click at [126, 158] on textarea at bounding box center [151, 163] width 104 height 11
paste textarea "Kitchen Ctops $2,450 includes 4 inch backsplash"
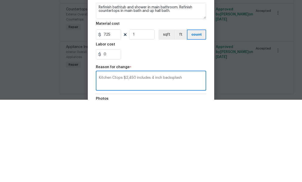
type textarea "Kitchen Ctops $2,450 includes 4 inch backsplash"
click at [114, 112] on input "725" at bounding box center [108, 117] width 25 height 10
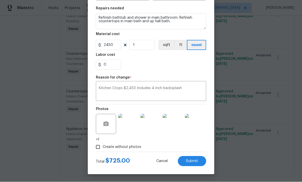
scroll to position [73, 0]
type input "2450"
click at [192, 161] on span "Submit" at bounding box center [192, 162] width 12 height 4
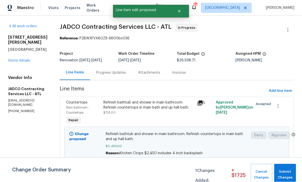
scroll to position [0, 0]
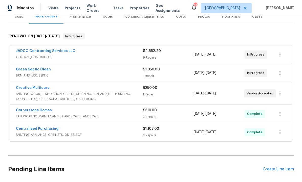
scroll to position [68, 0]
click at [43, 129] on link "Centralized Purchasing" at bounding box center [37, 129] width 42 height 4
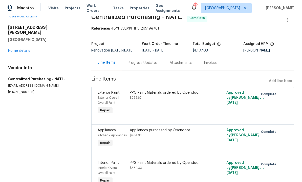
scroll to position [7, 0]
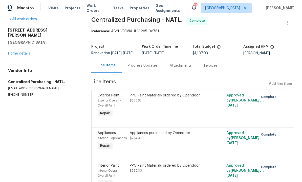
click at [161, 98] on div "PPG Paint Materials ordered by Opendoor" at bounding box center [168, 95] width 77 height 5
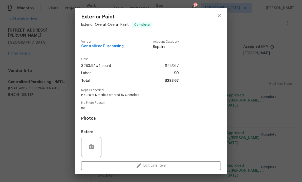
scroll to position [0, 0]
click at [221, 16] on icon "close" at bounding box center [219, 16] width 6 height 6
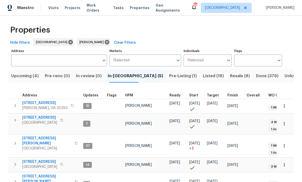
scroll to position [4, 0]
click at [42, 160] on span "70 Mountainside Ln" at bounding box center [39, 162] width 35 height 5
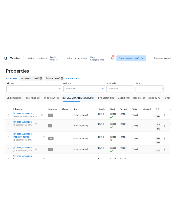
scroll to position [0, 0]
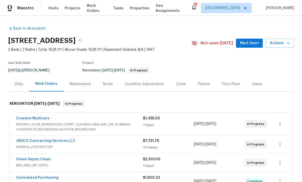
click at [107, 82] on div "Notes" at bounding box center [108, 84] width 10 height 5
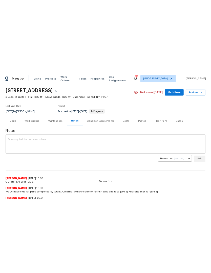
scroll to position [17, 0]
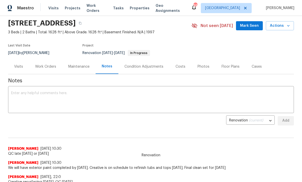
click at [86, 101] on textarea at bounding box center [150, 100] width 279 height 18
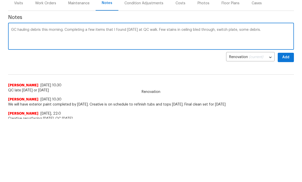
scroll to position [63, 0]
type textarea "GC hauling debris this morning. Completing a few items that I found [DATE] at Q…"
click at [286, 54] on button "Add" at bounding box center [285, 57] width 16 height 9
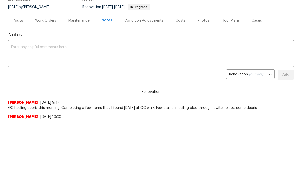
scroll to position [0, 0]
click at [46, 19] on div "Work Orders" at bounding box center [45, 20] width 21 height 5
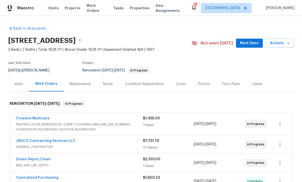
scroll to position [17, 0]
click at [181, 82] on div "Costs" at bounding box center [181, 84] width 10 height 5
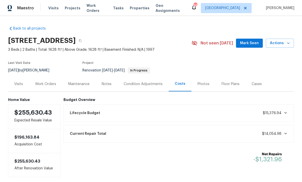
click at [26, 26] on link "Back to all projects" at bounding box center [32, 28] width 48 height 5
